Goal: Transaction & Acquisition: Purchase product/service

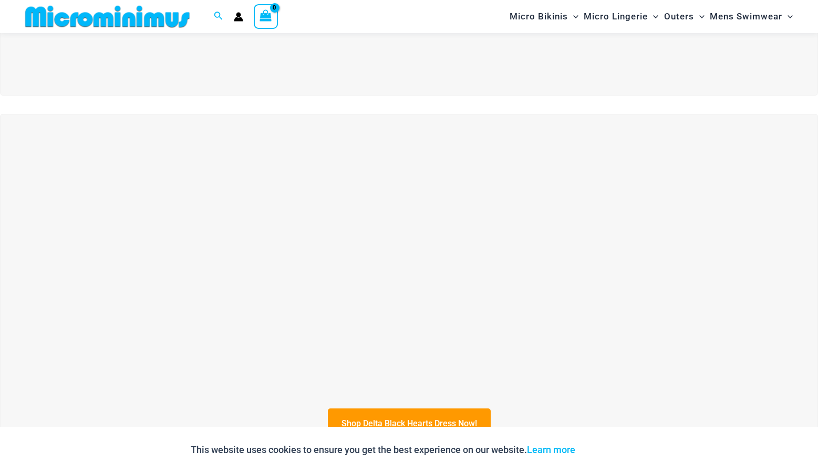
scroll to position [180, 0]
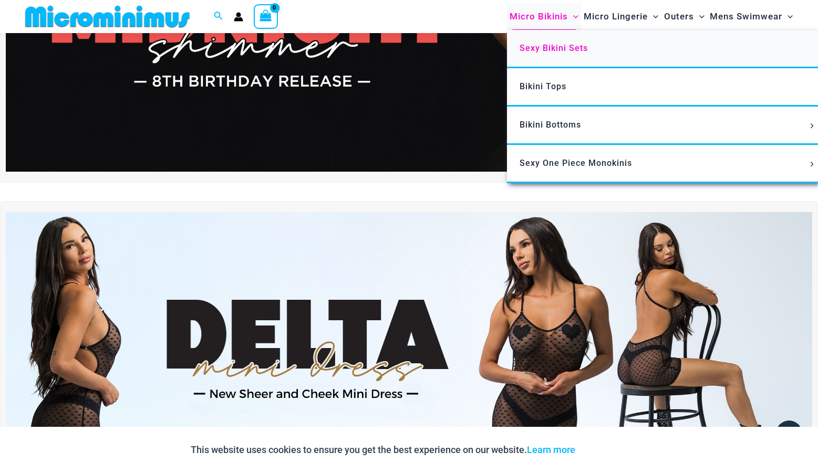
click at [533, 53] on span "Sexy Bikini Sets" at bounding box center [554, 48] width 68 height 10
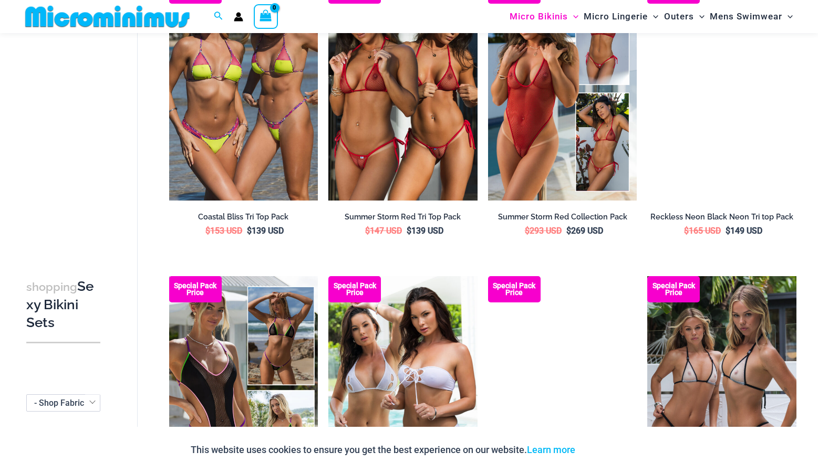
scroll to position [1248, 0]
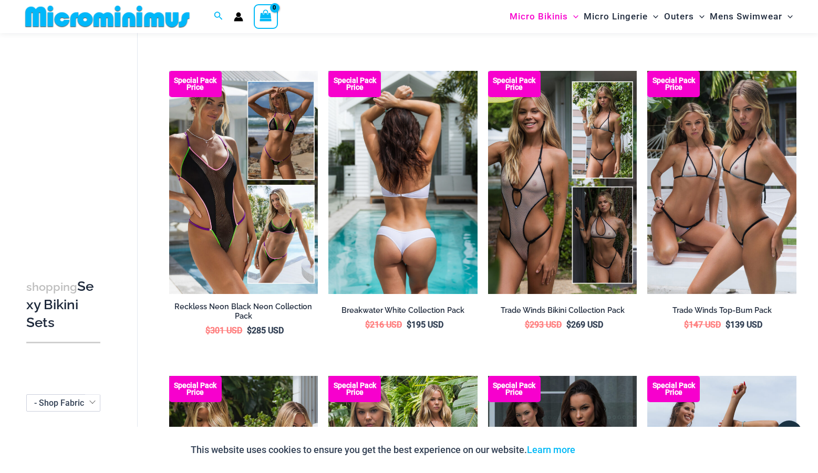
click at [403, 232] on img at bounding box center [402, 182] width 149 height 223
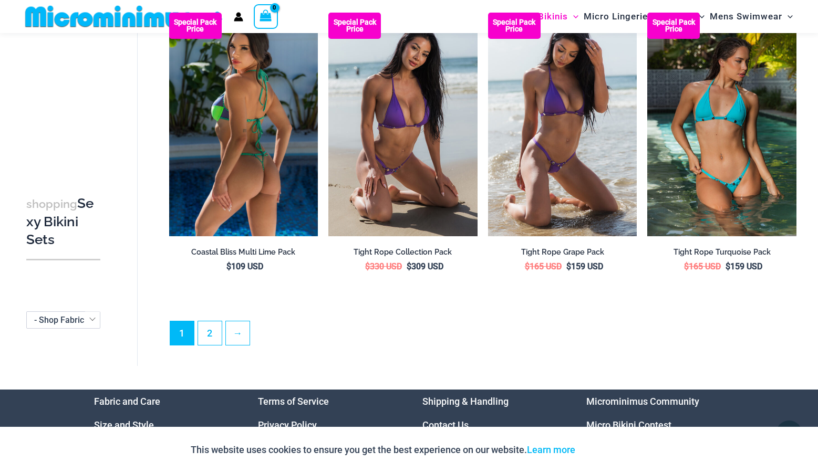
scroll to position [2304, 0]
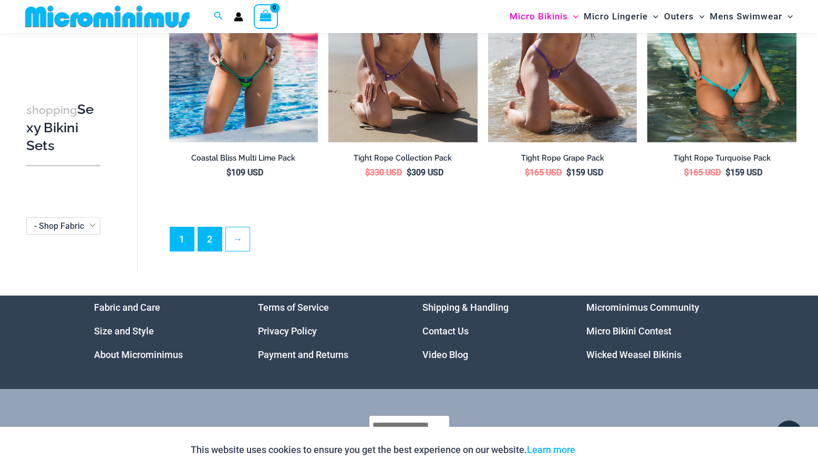
click at [213, 238] on link "2" at bounding box center [210, 240] width 24 height 24
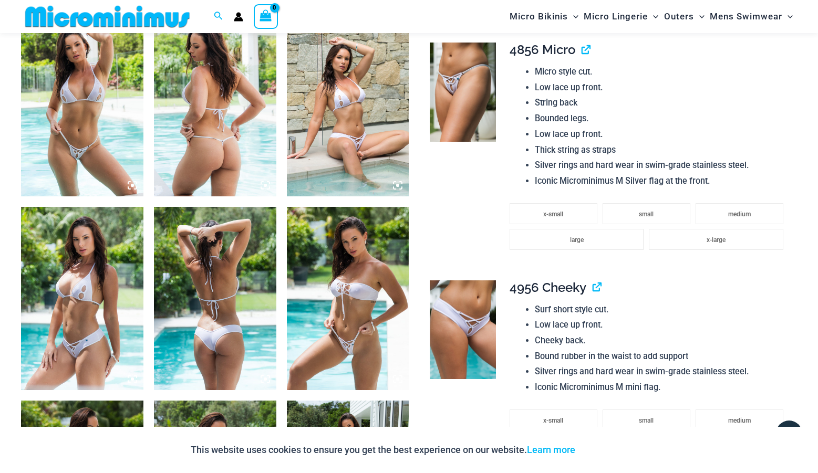
scroll to position [957, 0]
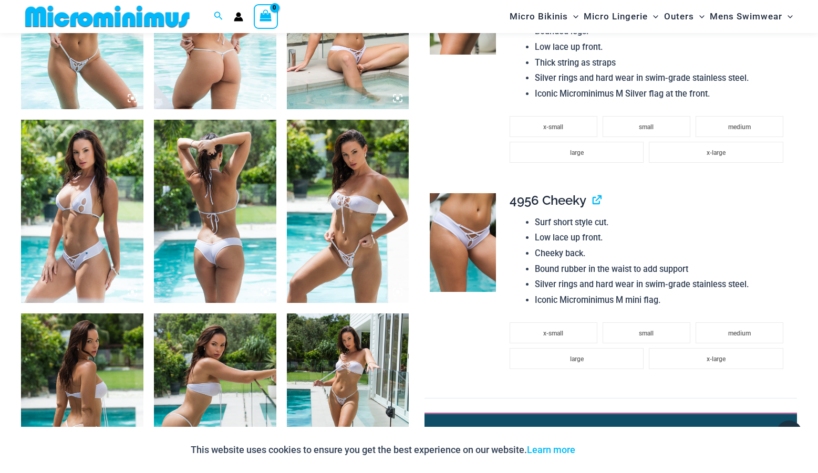
click at [216, 229] on img at bounding box center [215, 211] width 122 height 183
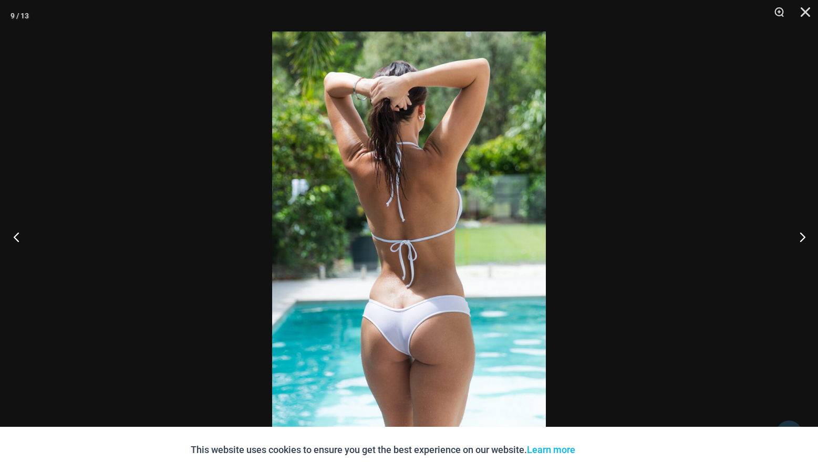
click at [13, 238] on button "Previous" at bounding box center [19, 237] width 39 height 53
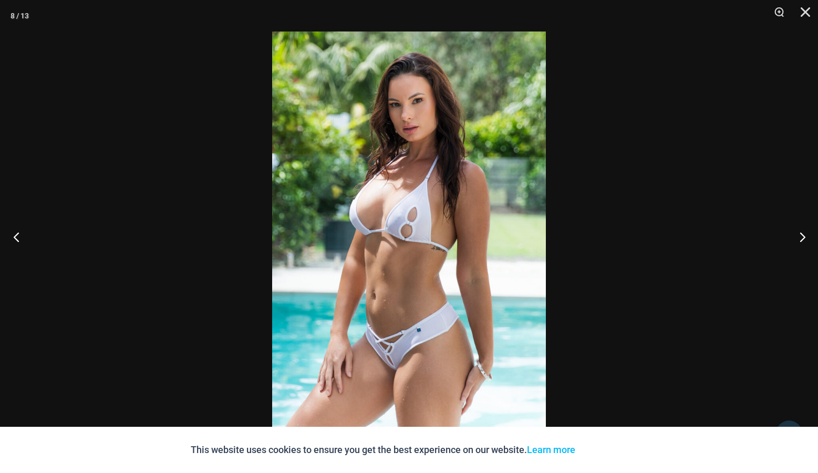
click at [13, 238] on button "Previous" at bounding box center [19, 237] width 39 height 53
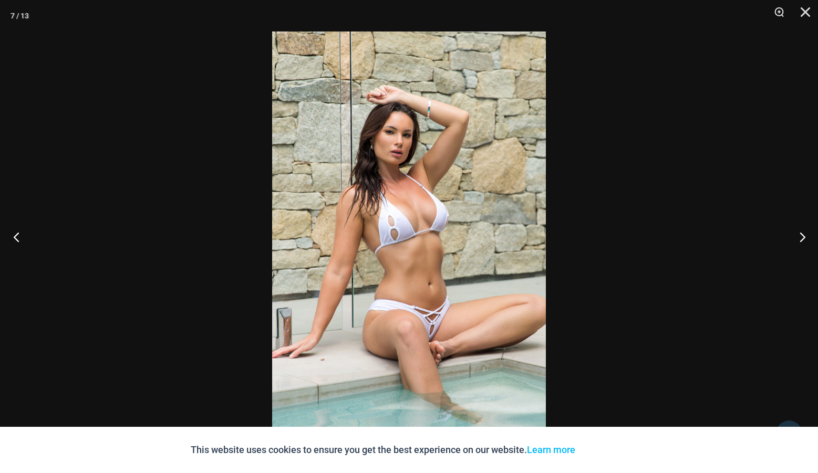
click at [13, 238] on button "Previous" at bounding box center [19, 237] width 39 height 53
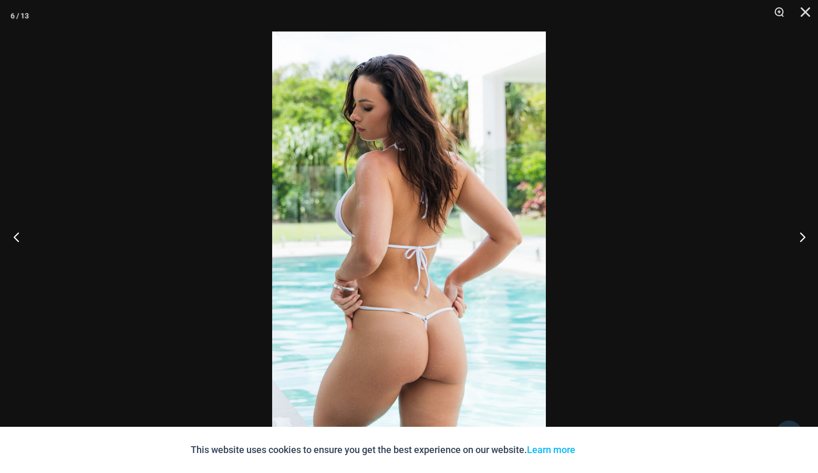
click at [13, 238] on button "Previous" at bounding box center [19, 237] width 39 height 53
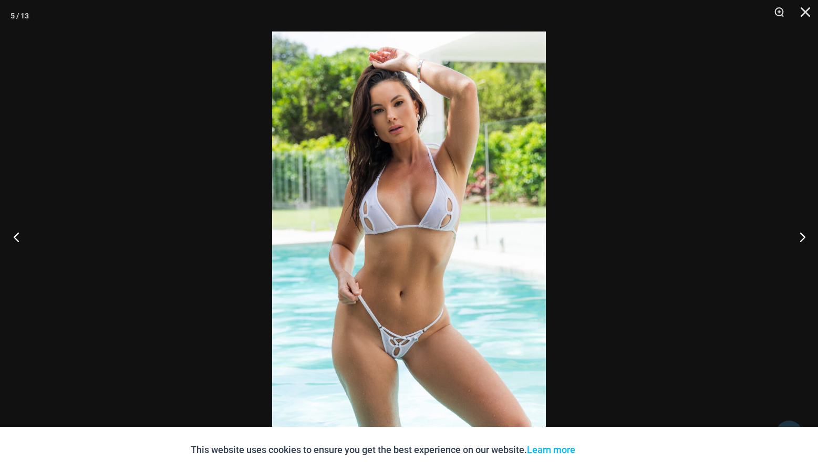
click at [13, 238] on button "Previous" at bounding box center [19, 237] width 39 height 53
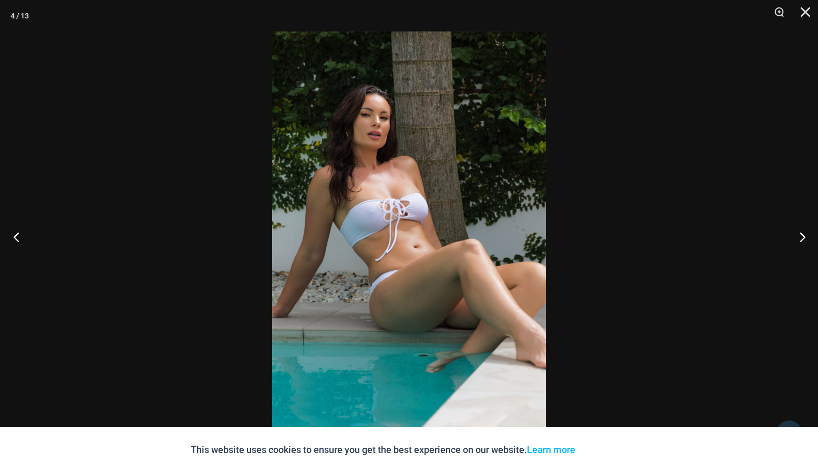
click at [13, 238] on button "Previous" at bounding box center [19, 237] width 39 height 53
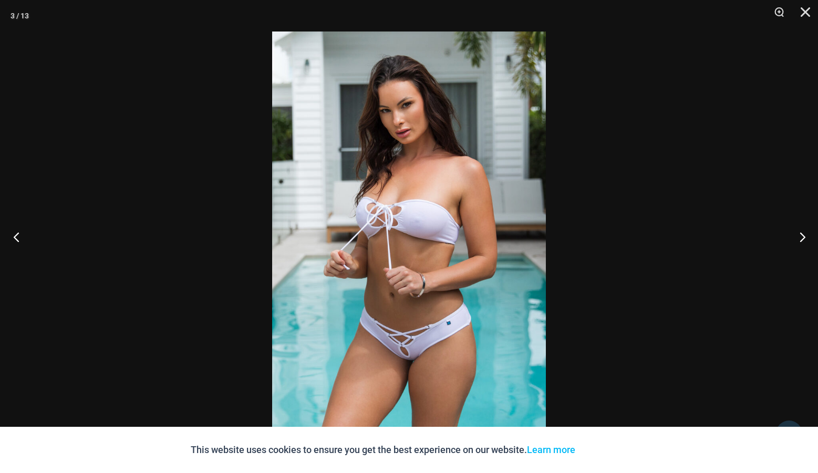
click at [13, 238] on button "Previous" at bounding box center [19, 237] width 39 height 53
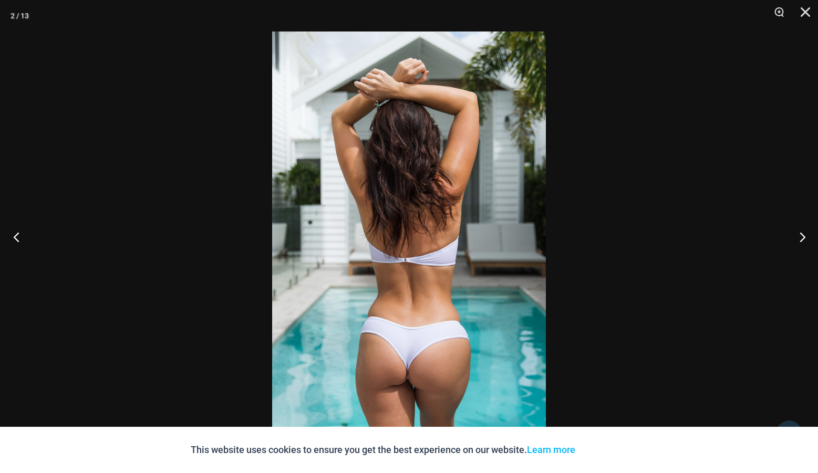
click at [13, 238] on button "Previous" at bounding box center [19, 237] width 39 height 53
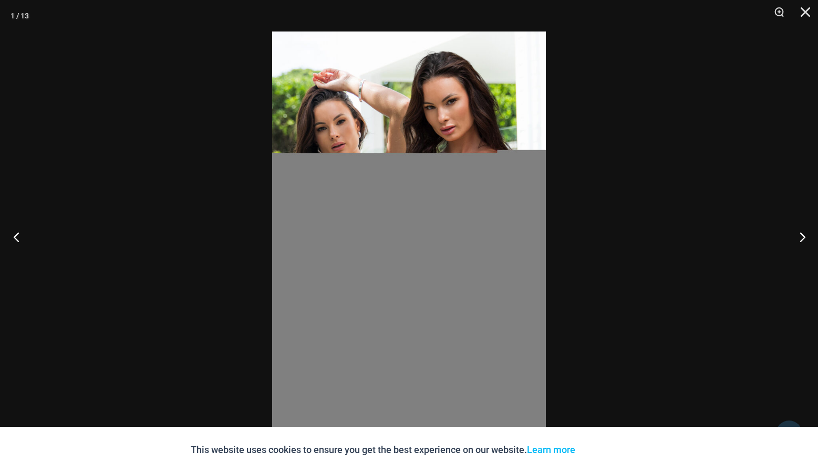
click at [13, 238] on button "Previous" at bounding box center [19, 237] width 39 height 53
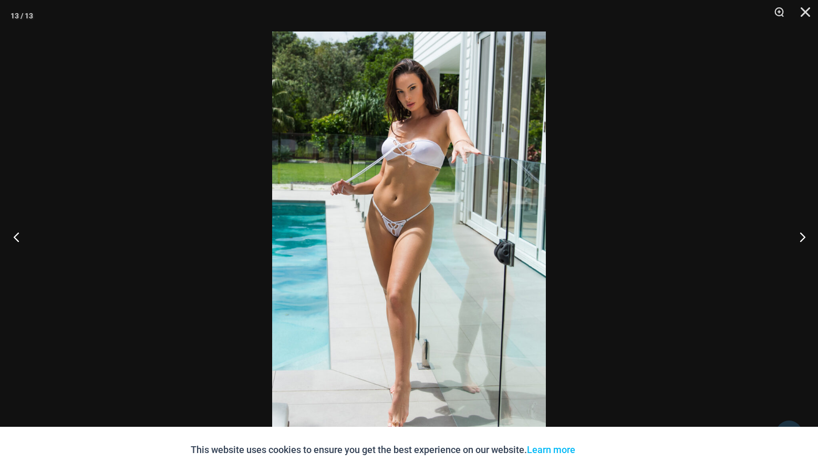
click at [13, 238] on button "Previous" at bounding box center [19, 237] width 39 height 53
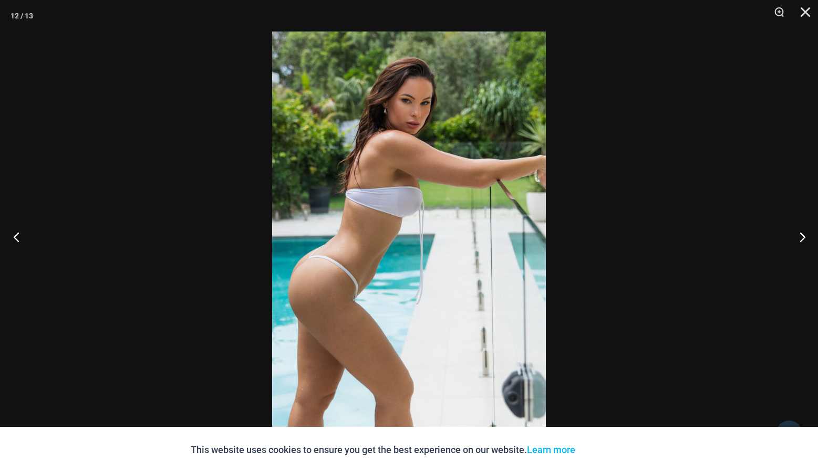
click at [13, 238] on button "Previous" at bounding box center [19, 237] width 39 height 53
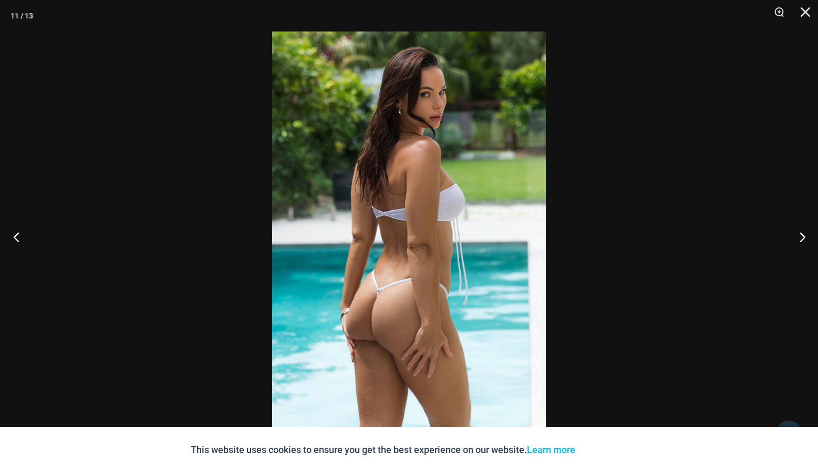
click at [13, 238] on button "Previous" at bounding box center [19, 237] width 39 height 53
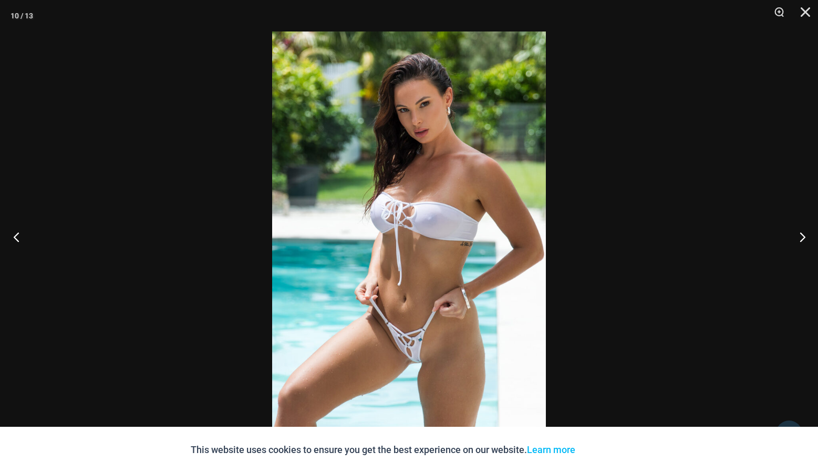
click at [13, 238] on button "Previous" at bounding box center [19, 237] width 39 height 53
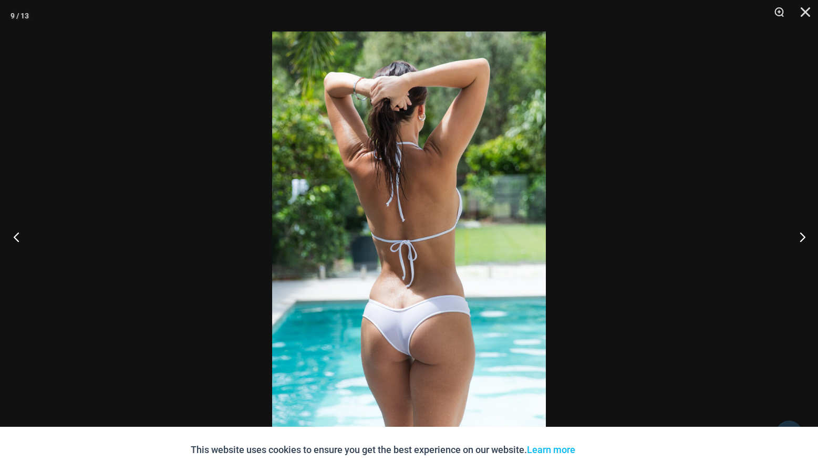
click at [13, 237] on button "Previous" at bounding box center [19, 237] width 39 height 53
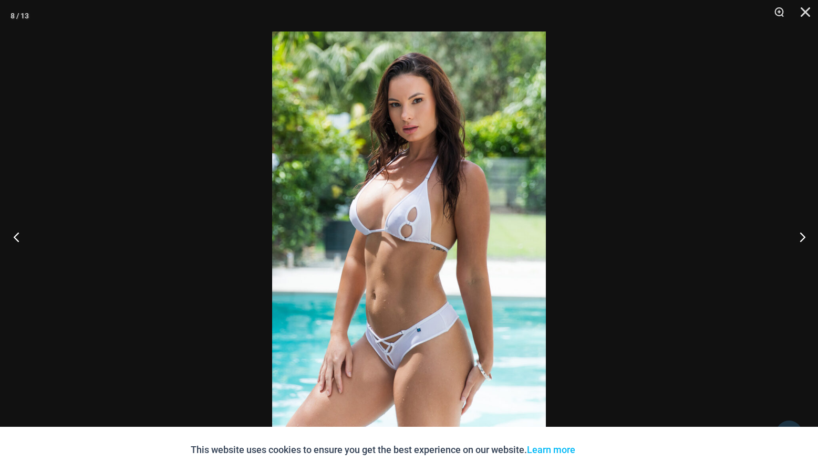
click at [13, 237] on button "Previous" at bounding box center [19, 237] width 39 height 53
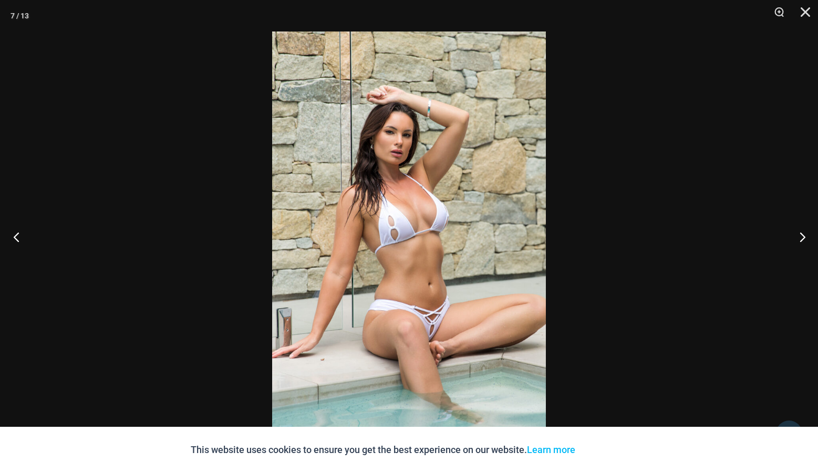
click at [13, 237] on button "Previous" at bounding box center [19, 237] width 39 height 53
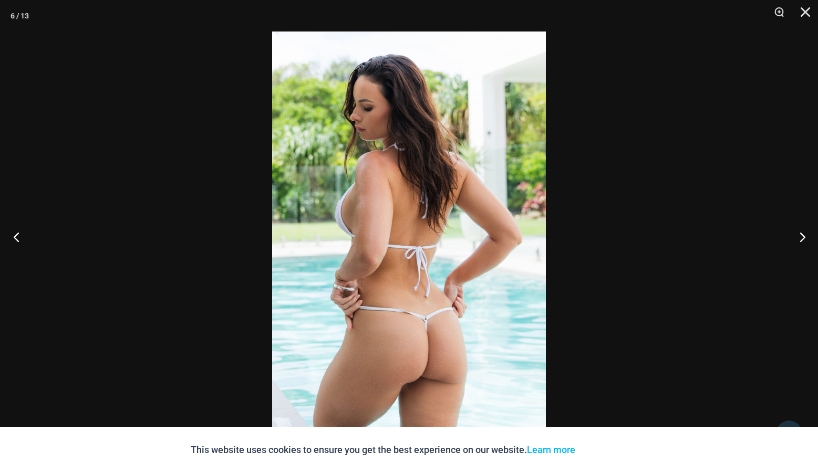
click at [13, 237] on button "Previous" at bounding box center [19, 237] width 39 height 53
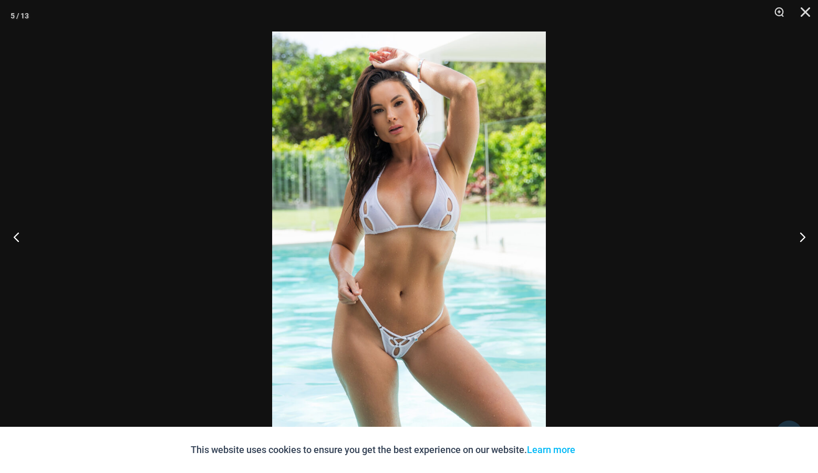
click at [13, 237] on button "Previous" at bounding box center [19, 237] width 39 height 53
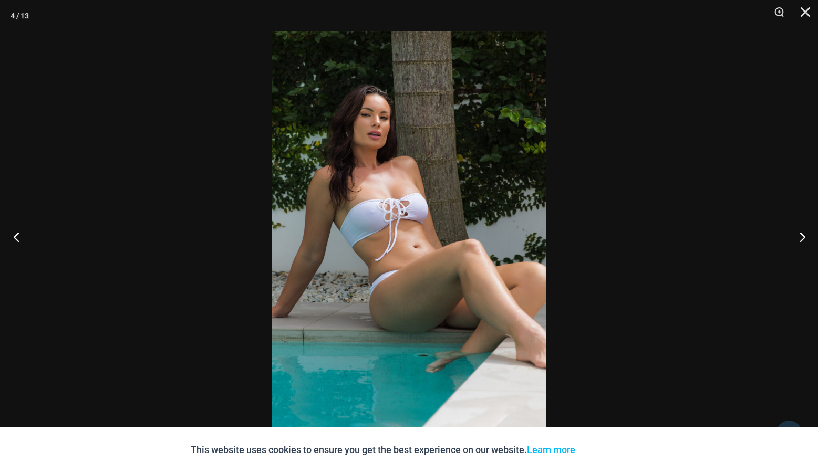
click at [13, 237] on button "Previous" at bounding box center [19, 237] width 39 height 53
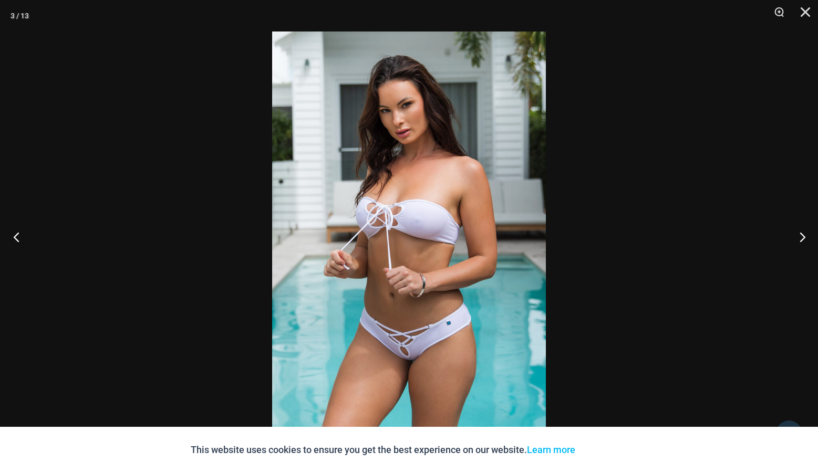
click at [13, 237] on button "Previous" at bounding box center [19, 237] width 39 height 53
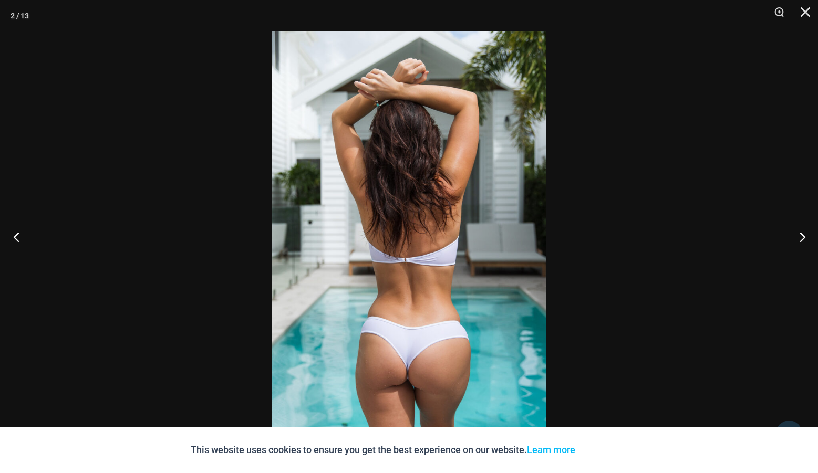
click at [13, 237] on button "Previous" at bounding box center [19, 237] width 39 height 53
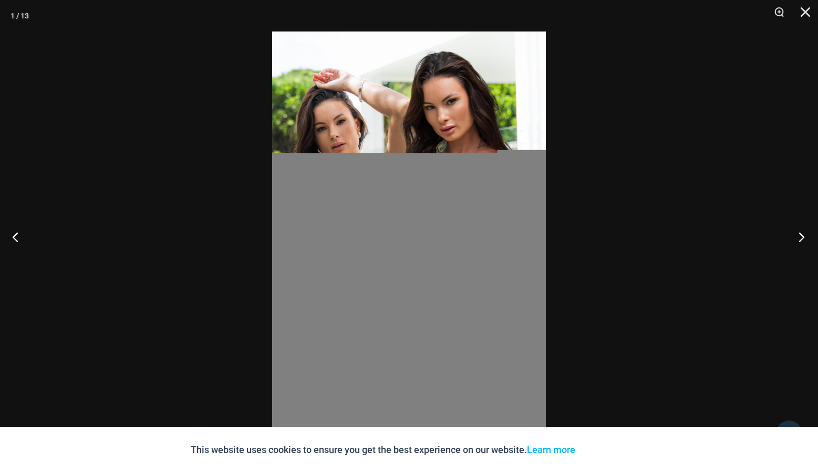
click at [806, 232] on button "Next" at bounding box center [798, 237] width 39 height 53
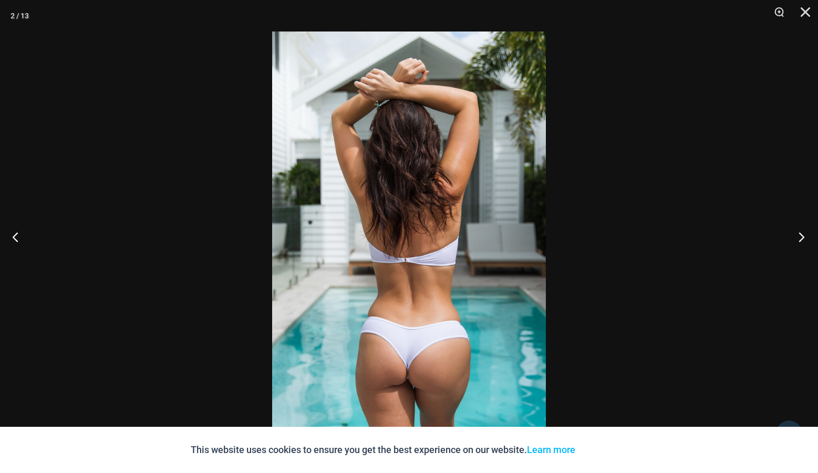
click at [806, 232] on button "Next" at bounding box center [798, 237] width 39 height 53
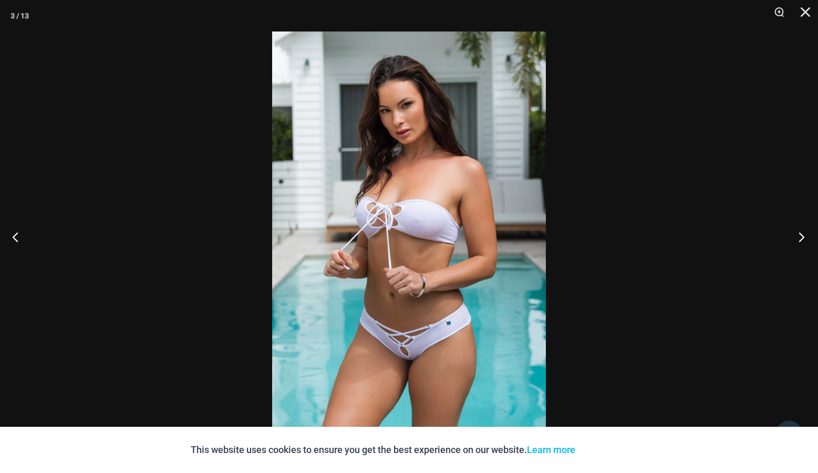
click at [806, 232] on button "Next" at bounding box center [798, 237] width 39 height 53
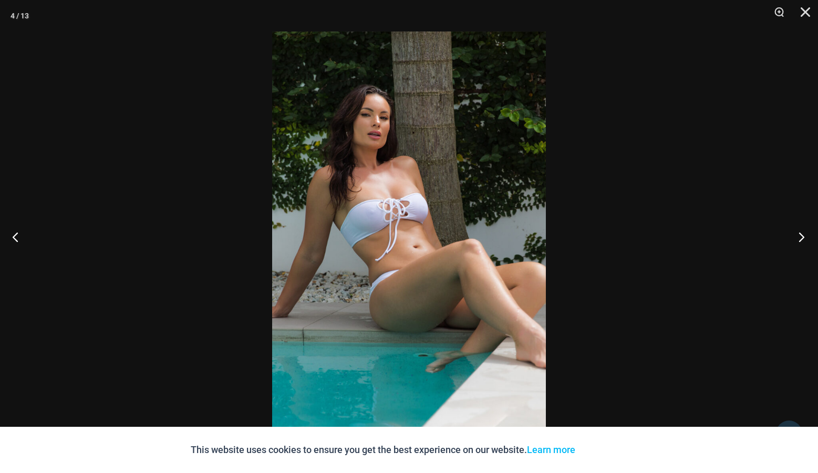
click at [806, 232] on button "Next" at bounding box center [798, 237] width 39 height 53
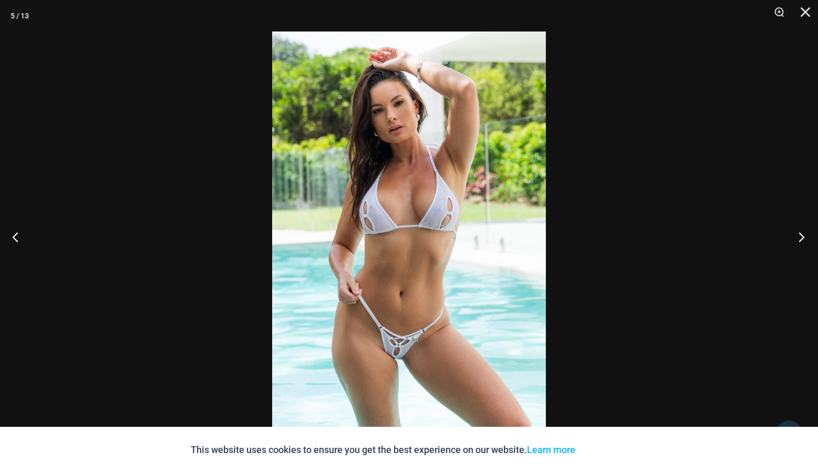
click at [805, 232] on button "Next" at bounding box center [798, 237] width 39 height 53
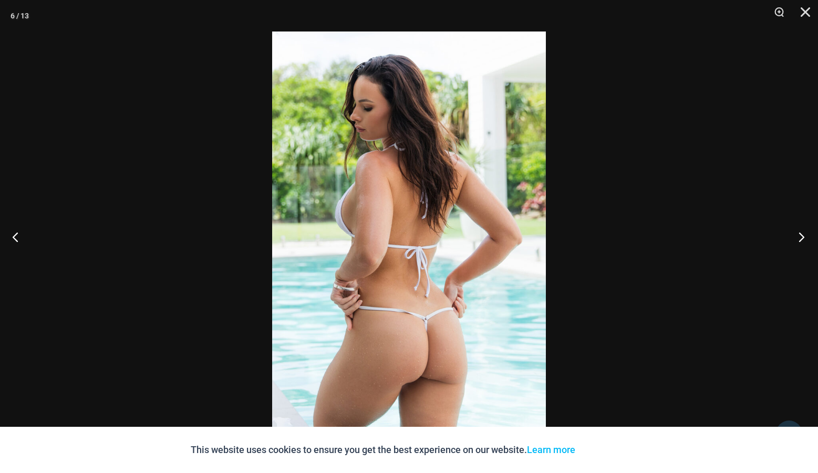
click at [805, 232] on button "Next" at bounding box center [798, 237] width 39 height 53
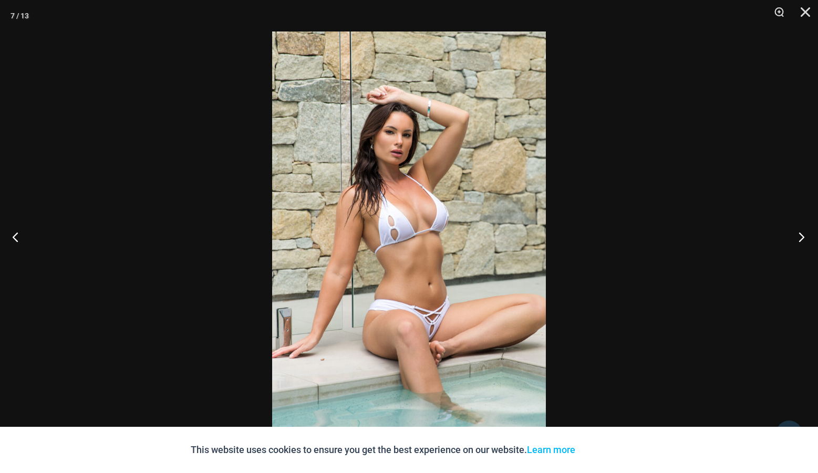
click at [805, 232] on button "Next" at bounding box center [798, 237] width 39 height 53
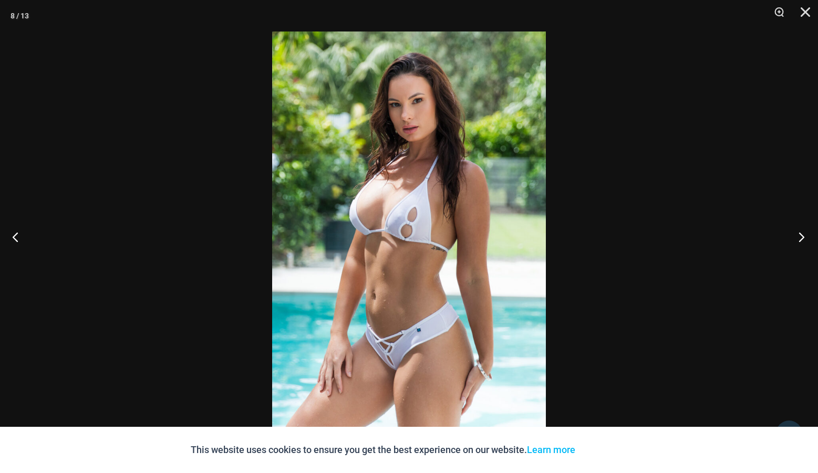
click at [805, 232] on button "Next" at bounding box center [798, 237] width 39 height 53
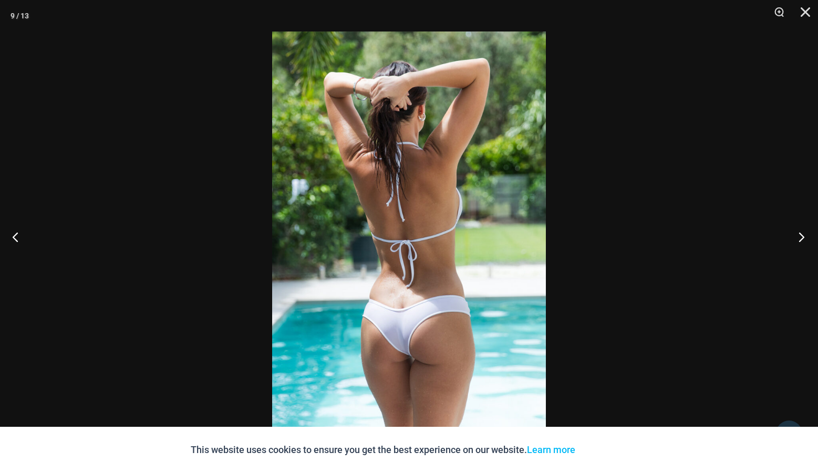
click at [805, 232] on button "Next" at bounding box center [798, 237] width 39 height 53
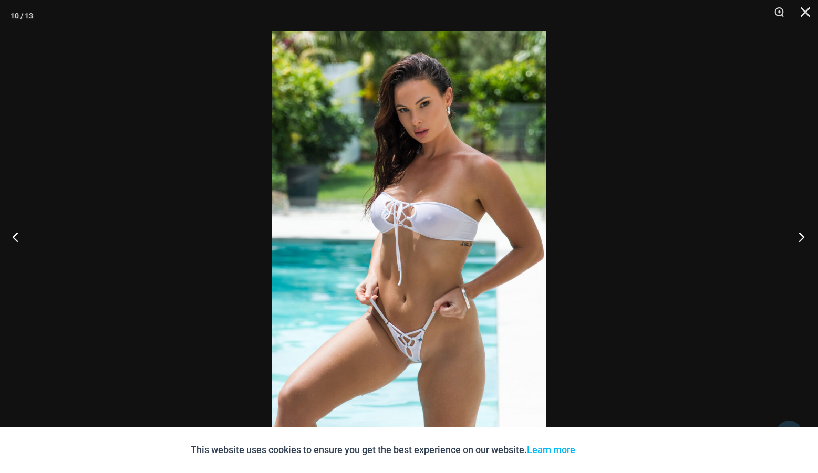
click at [805, 232] on button "Next" at bounding box center [798, 237] width 39 height 53
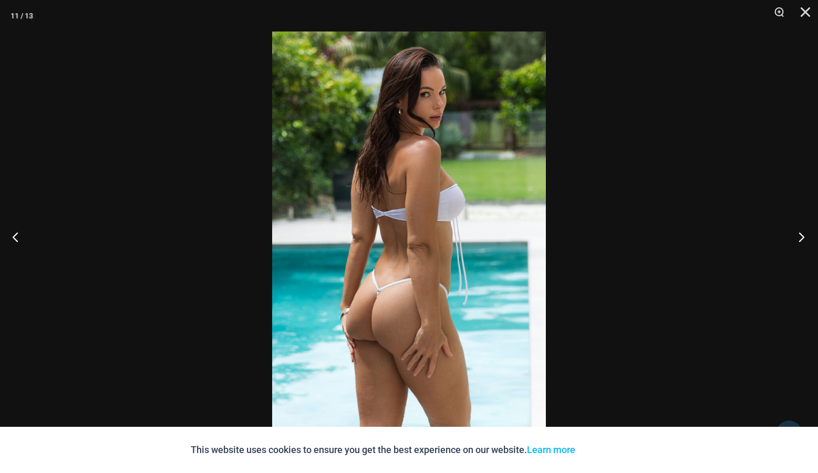
click at [805, 232] on button "Next" at bounding box center [798, 237] width 39 height 53
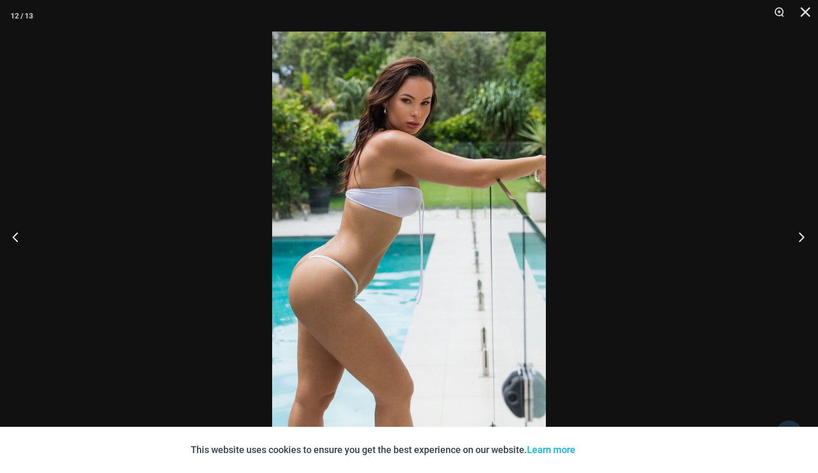
click at [805, 232] on button "Next" at bounding box center [798, 237] width 39 height 53
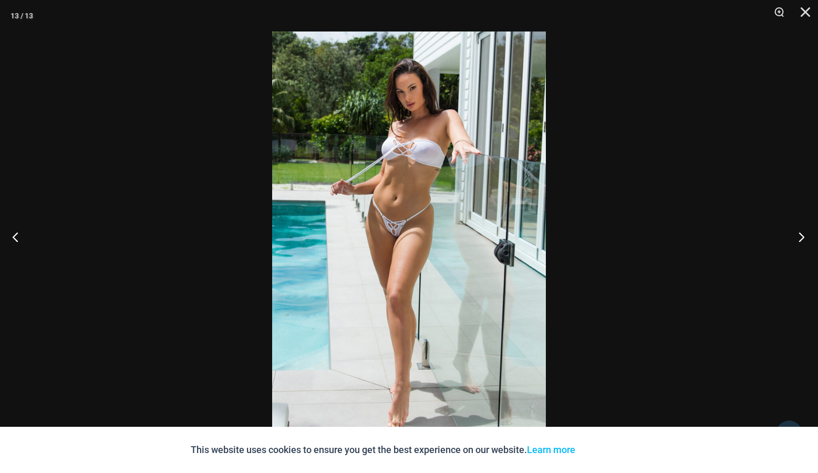
click at [805, 232] on button "Next" at bounding box center [798, 237] width 39 height 53
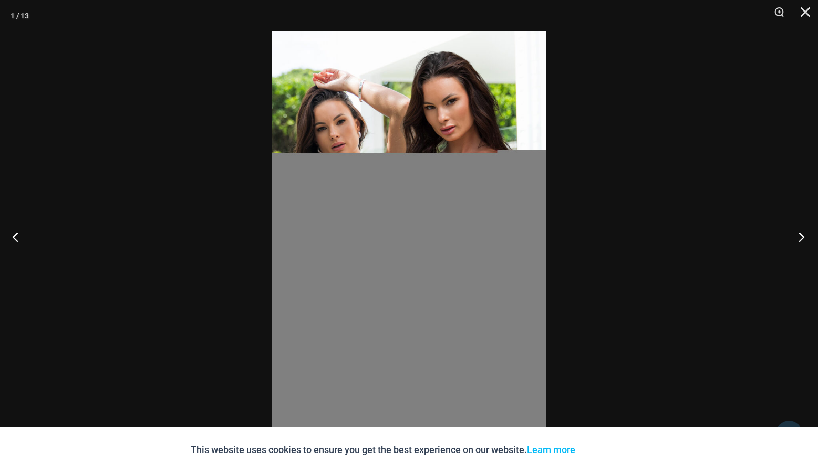
click at [805, 232] on button "Next" at bounding box center [798, 237] width 39 height 53
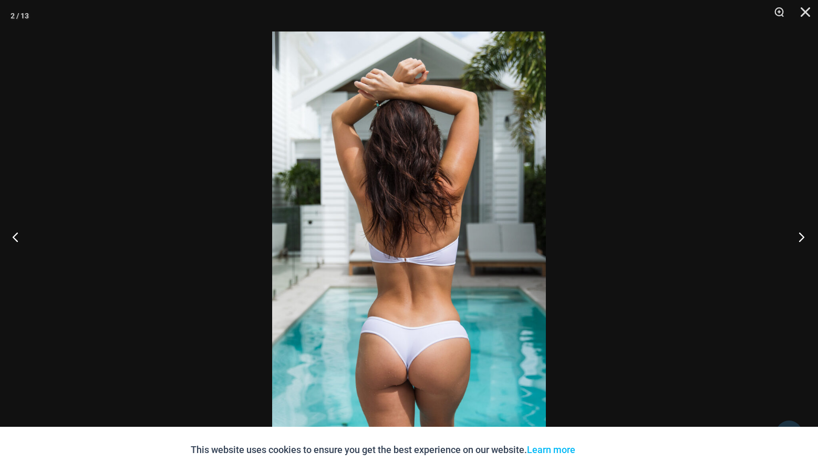
click at [805, 232] on button "Next" at bounding box center [798, 237] width 39 height 53
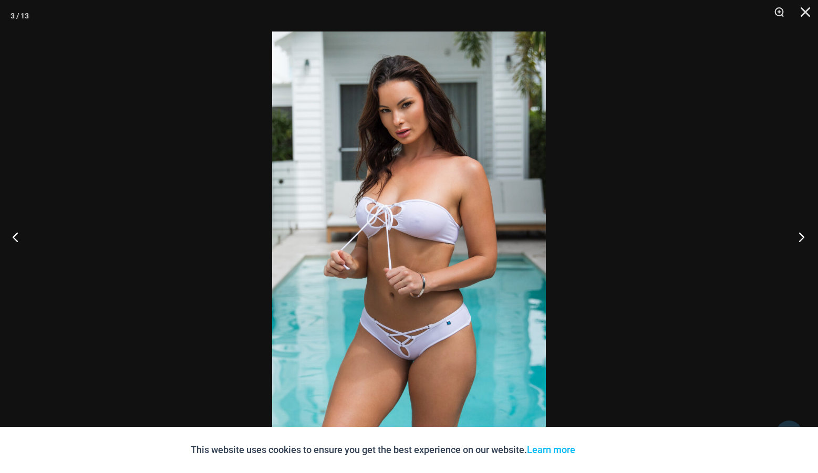
click at [805, 232] on button "Next" at bounding box center [798, 237] width 39 height 53
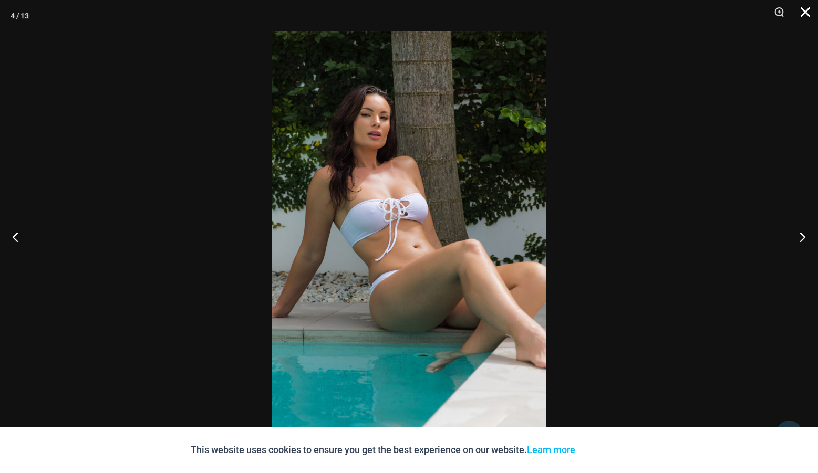
click at [803, 11] on button "Close" at bounding box center [802, 16] width 26 height 32
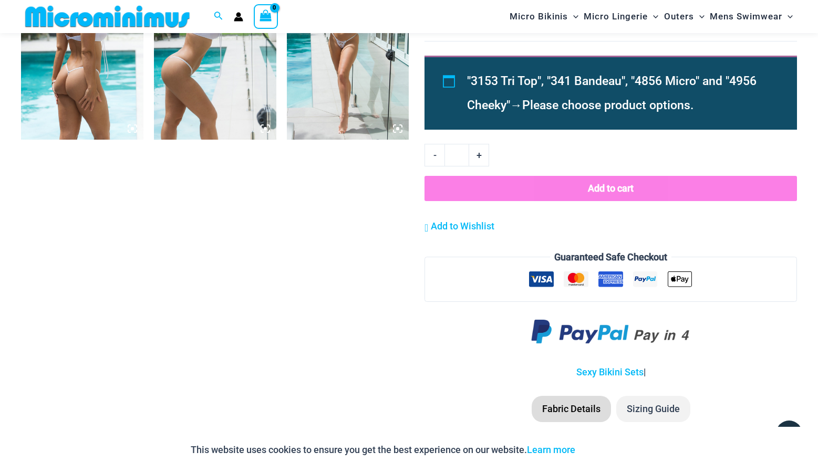
scroll to position [0, 0]
